Goal: Task Accomplishment & Management: Complete application form

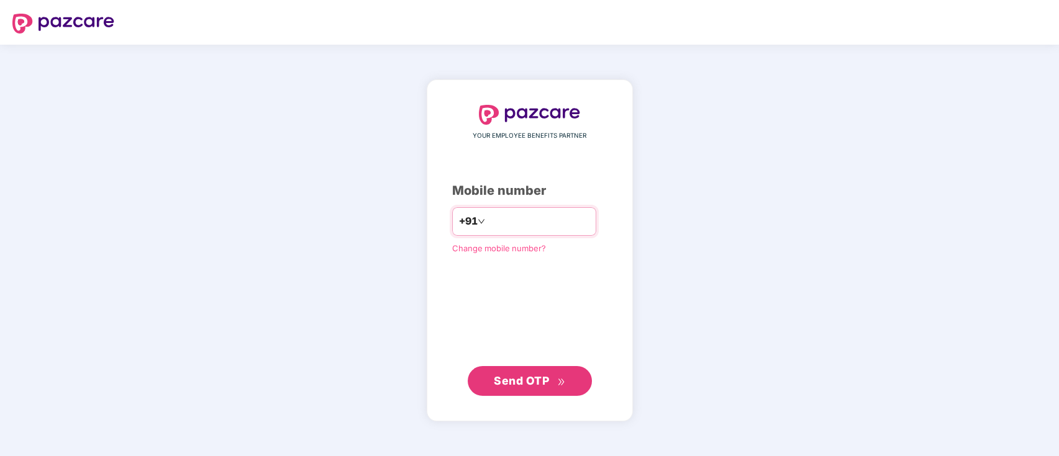
click at [507, 223] on input "number" at bounding box center [538, 222] width 102 height 20
type input "**********"
click at [554, 221] on input "**********" at bounding box center [538, 222] width 102 height 20
drag, startPoint x: 554, startPoint y: 221, endPoint x: 543, endPoint y: 216, distance: 12.2
click at [543, 216] on input "**********" at bounding box center [538, 222] width 102 height 20
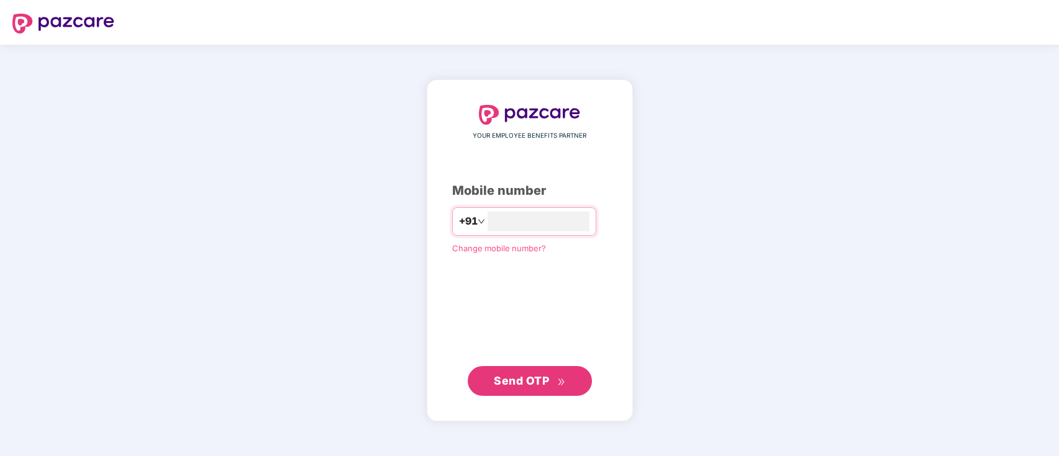
click at [522, 382] on span "Send OTP" at bounding box center [521, 380] width 55 height 13
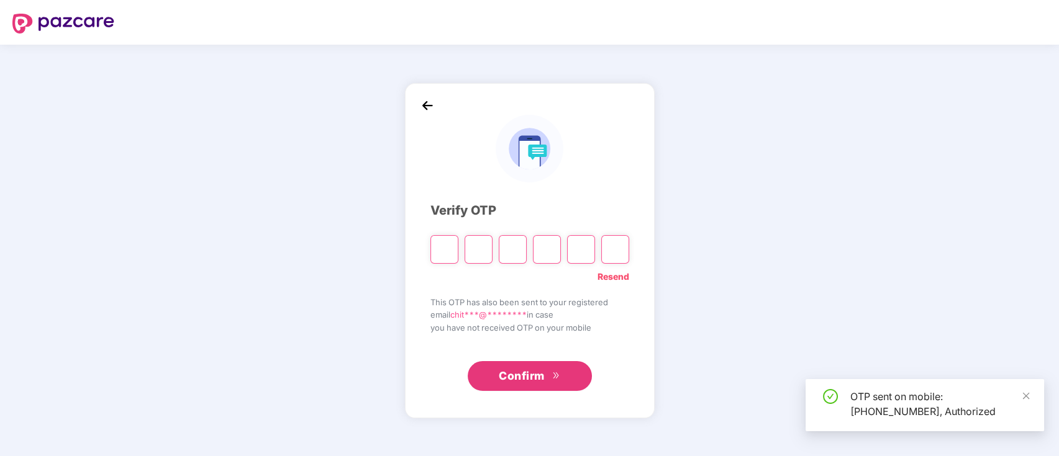
click at [441, 251] on input "Please enter verification code. Digit 1" at bounding box center [444, 249] width 28 height 29
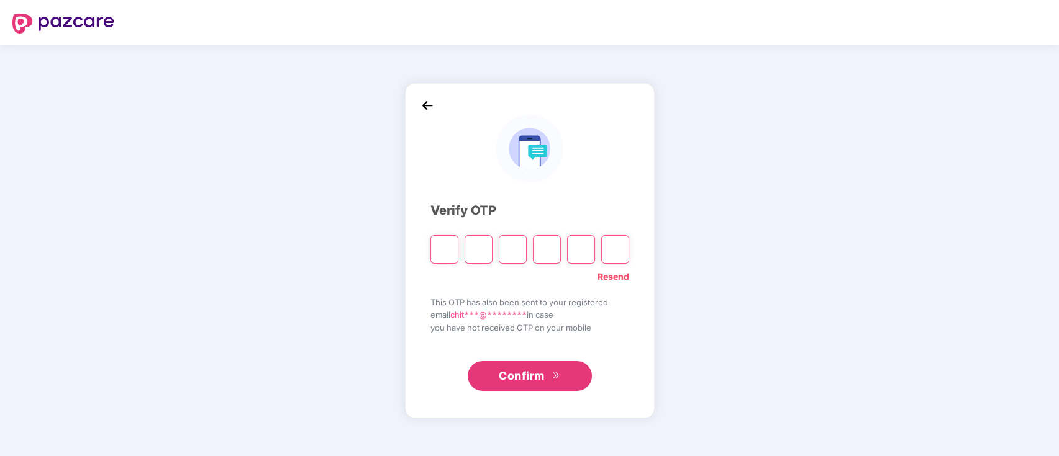
type input "*"
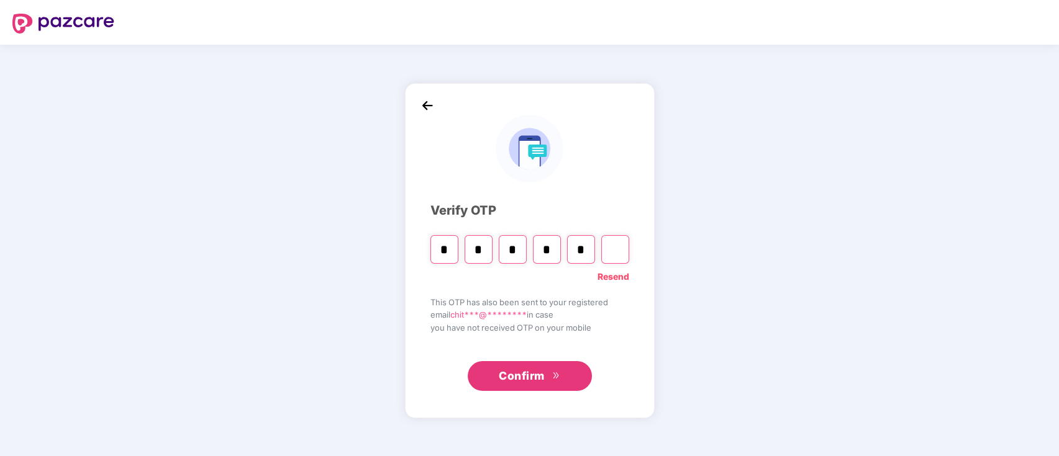
type input "*"
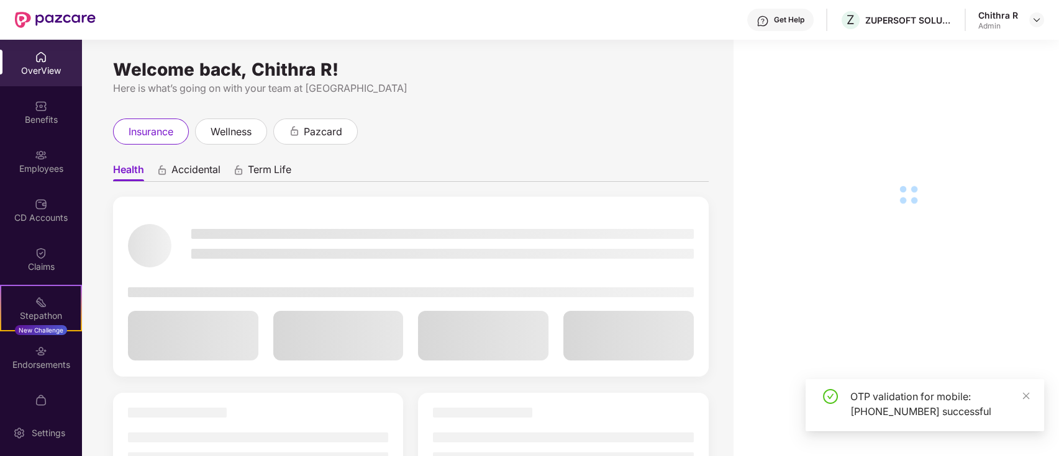
click at [45, 160] on img at bounding box center [41, 155] width 12 height 12
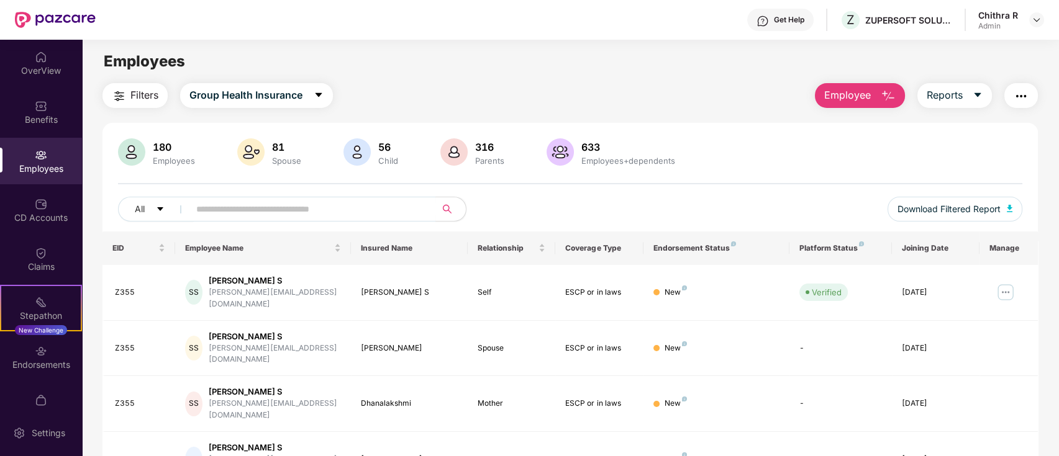
click at [848, 96] on span "Employee" at bounding box center [847, 96] width 47 height 16
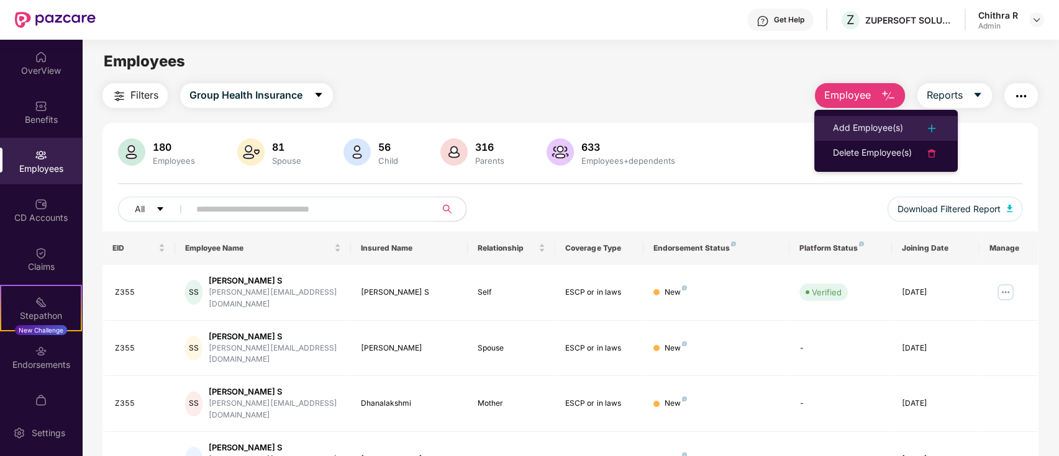
click at [848, 126] on div "Add Employee(s)" at bounding box center [868, 128] width 70 height 15
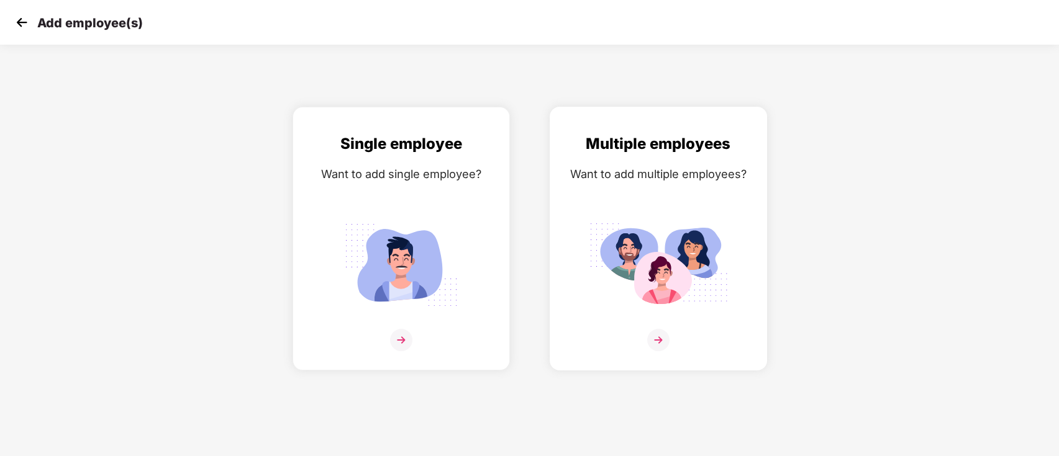
click at [626, 332] on div at bounding box center [658, 348] width 191 height 38
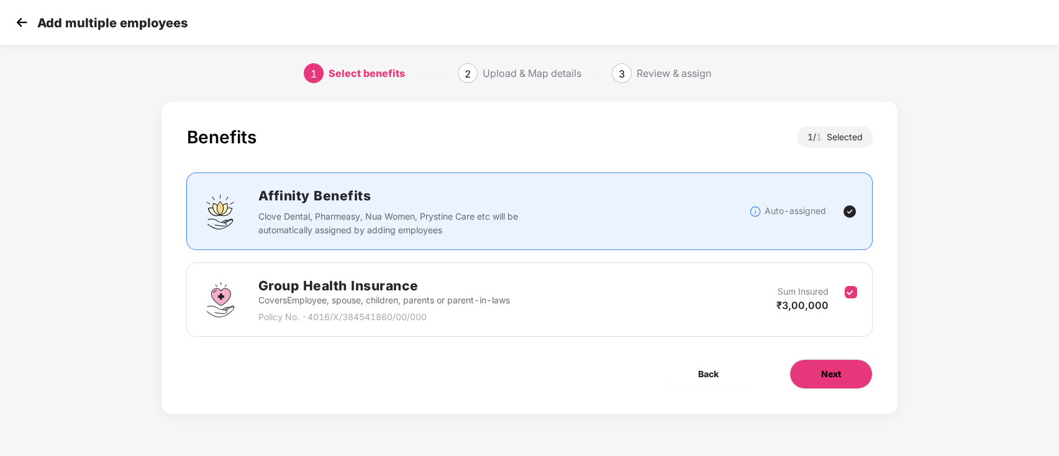
click at [834, 383] on button "Next" at bounding box center [830, 375] width 83 height 30
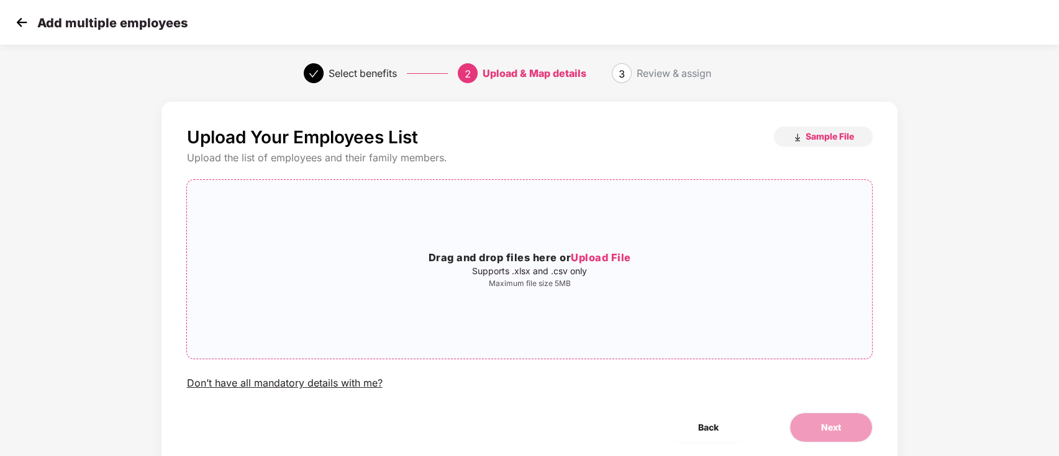
click at [595, 256] on span "Upload File" at bounding box center [601, 257] width 60 height 12
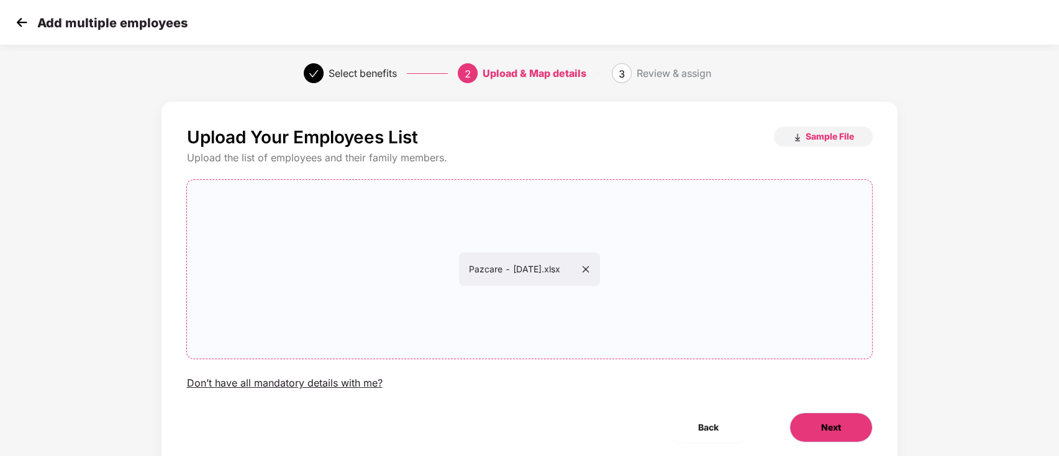
click at [812, 422] on button "Next" at bounding box center [830, 428] width 83 height 30
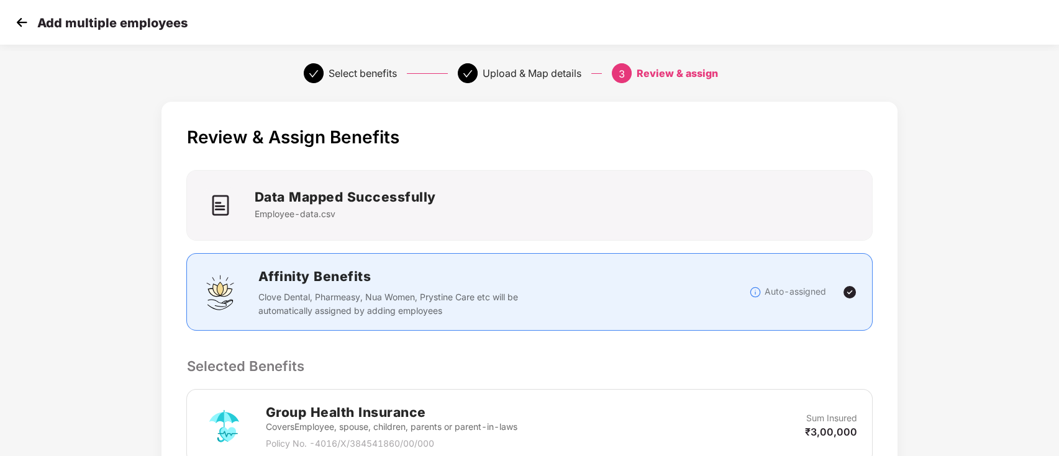
scroll to position [235, 0]
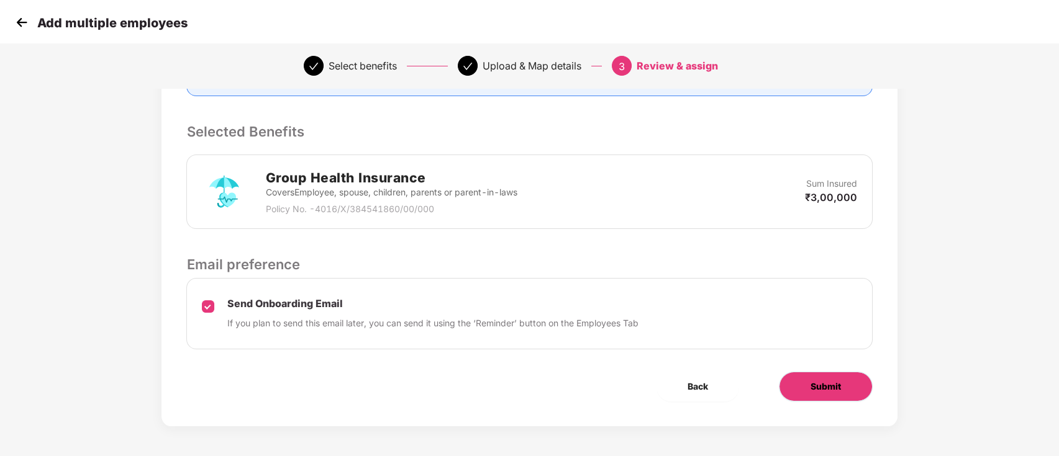
click at [820, 395] on button "Submit" at bounding box center [826, 387] width 94 height 30
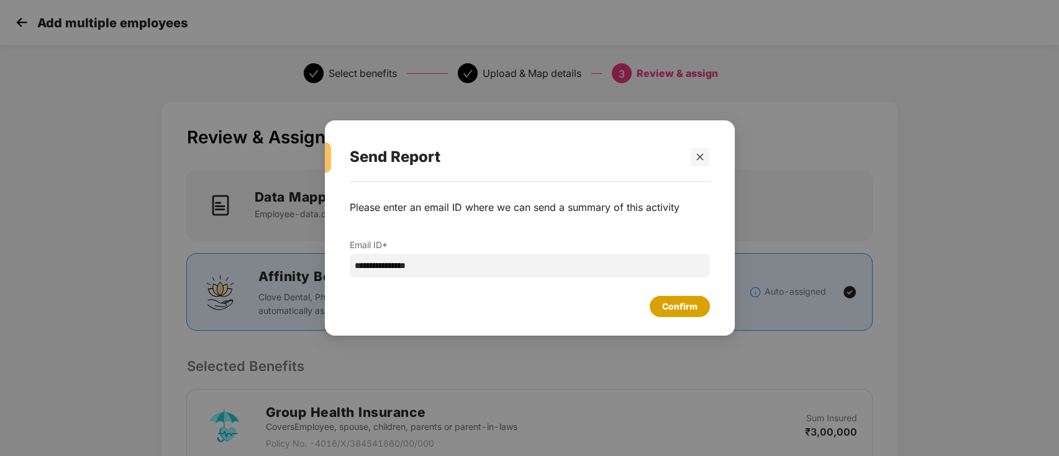
click at [670, 310] on div "Confirm" at bounding box center [679, 307] width 35 height 14
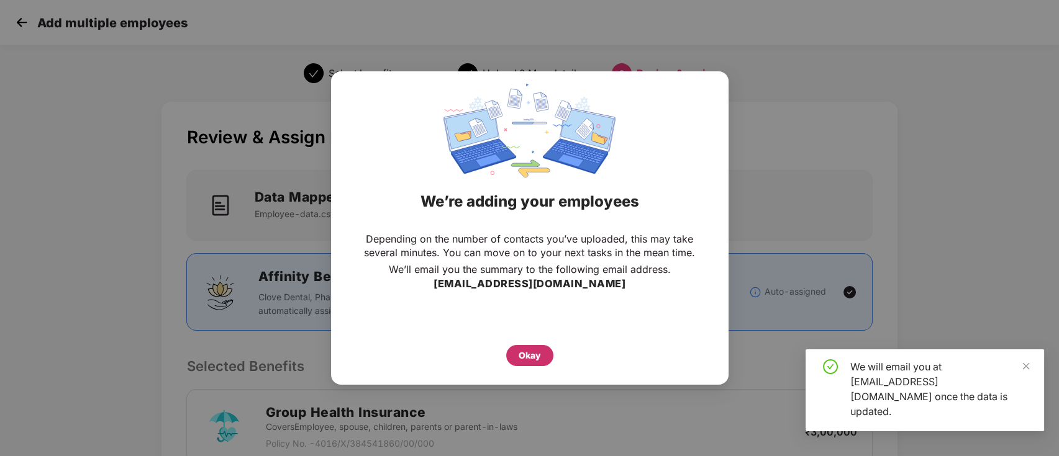
click at [524, 358] on div "Okay" at bounding box center [529, 356] width 22 height 14
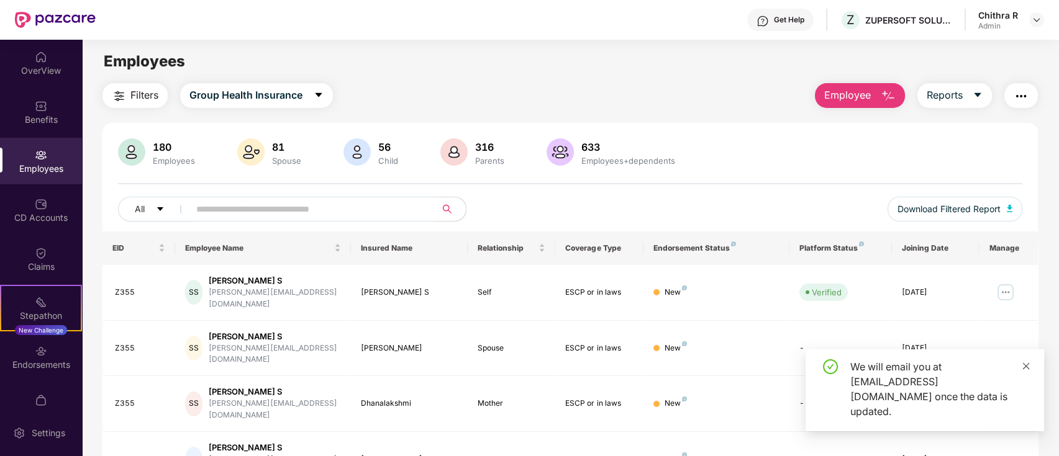
click at [1025, 369] on icon "close" at bounding box center [1026, 366] width 7 height 7
